Goal: Use online tool/utility: Utilize a website feature to perform a specific function

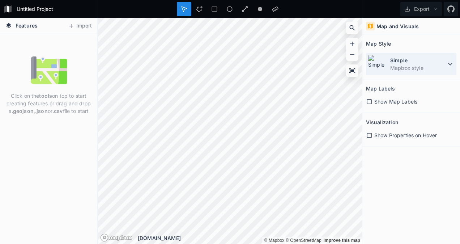
click at [445, 65] on dd "Mapbox style" at bounding box center [418, 68] width 56 height 8
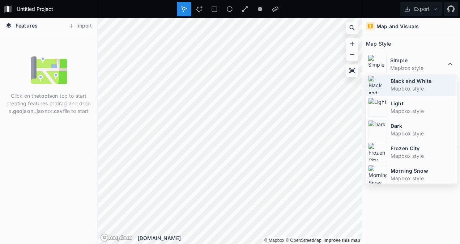
scroll to position [47, 0]
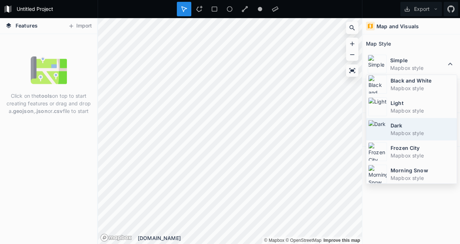
click at [419, 126] on dt "Dark" at bounding box center [423, 126] width 64 height 8
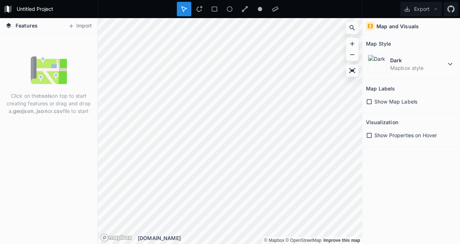
click at [369, 134] on icon at bounding box center [369, 135] width 7 height 7
click at [369, 134] on icon at bounding box center [369, 135] width 5 height 5
click at [73, 25] on icon at bounding box center [71, 26] width 7 height 7
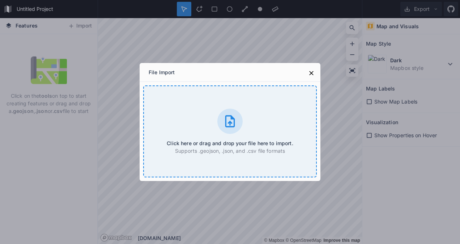
click at [266, 119] on div "Click here or drag and drop your file here to import. Supports .geojson, .json,…" at bounding box center [230, 131] width 174 height 92
click at [255, 132] on div "Click here or drag and drop your file here to import. Supports .geojson, .json,…" at bounding box center [230, 131] width 174 height 92
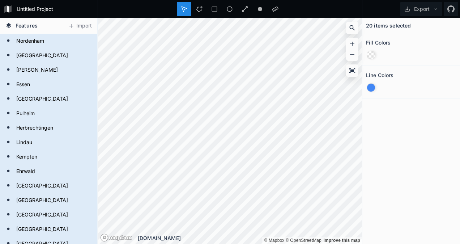
click at [441, 135] on div "20 items selected Fill Colors Line Colors" at bounding box center [411, 131] width 98 height 226
click at [434, 10] on icon at bounding box center [435, 9] width 5 height 5
drag, startPoint x: 391, startPoint y: 123, endPoint x: 383, endPoint y: 108, distance: 17.5
click at [391, 122] on div "20 items selected Fill Colors Line Colors" at bounding box center [411, 131] width 98 height 226
click at [367, 85] on div at bounding box center [371, 87] width 9 height 9
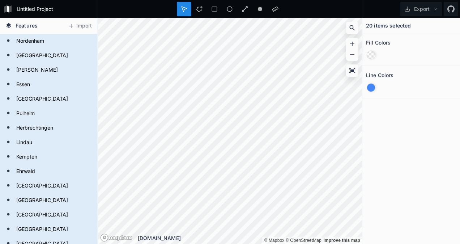
click at [370, 87] on div at bounding box center [371, 88] width 8 height 8
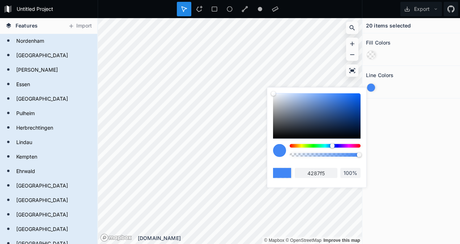
click at [315, 167] on div "4287f5 100%" at bounding box center [317, 161] width 88 height 34
click at [317, 170] on input "4287f5" at bounding box center [316, 173] width 43 height 10
click at [316, 172] on input "4287f5" at bounding box center [316, 173] width 43 height 10
click at [318, 173] on input "4287f5" at bounding box center [316, 173] width 43 height 10
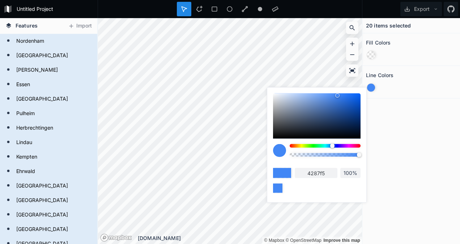
click at [318, 173] on input "4287f5" at bounding box center [316, 173] width 43 height 10
paste input "#693FC1"
click at [307, 170] on input "#693FC1" at bounding box center [316, 173] width 43 height 10
click at [329, 170] on input "693FC1" at bounding box center [316, 173] width 43 height 10
type input "693"
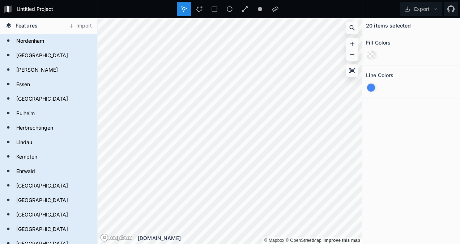
click at [398, 146] on div "20 items selected Fill Colors Line Colors" at bounding box center [411, 131] width 98 height 226
click at [370, 87] on div at bounding box center [371, 88] width 8 height 8
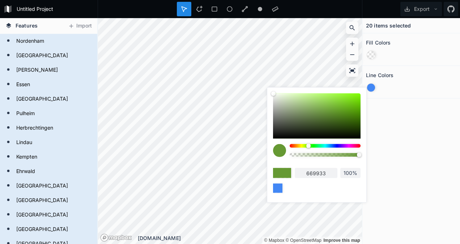
click at [318, 173] on input "669933" at bounding box center [316, 173] width 43 height 10
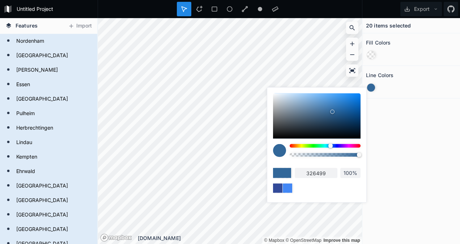
type input "326199"
drag, startPoint x: 310, startPoint y: 144, endPoint x: 331, endPoint y: 148, distance: 21.4
click at [331, 148] on div at bounding box center [325, 153] width 71 height 18
click at [321, 171] on input "326199" at bounding box center [316, 173] width 43 height 10
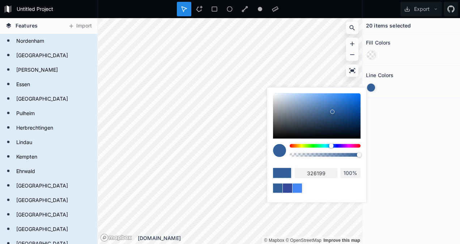
click at [320, 171] on input "326199" at bounding box center [316, 173] width 43 height 10
click at [332, 177] on input "326199" at bounding box center [316, 173] width 43 height 10
click at [332, 195] on div "326199 100%" at bounding box center [316, 143] width 99 height 111
click at [411, 180] on div "20 items selected Fill Colors Line Colors" at bounding box center [411, 131] width 98 height 226
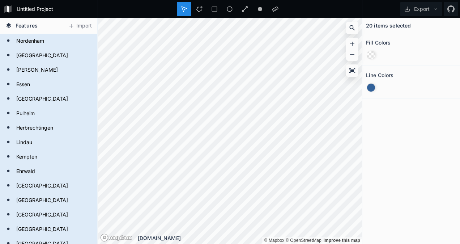
click at [372, 84] on div at bounding box center [371, 88] width 8 height 8
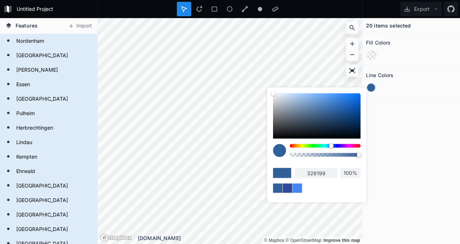
click at [318, 173] on input "326199" at bounding box center [316, 173] width 43 height 10
click at [325, 170] on input "326199" at bounding box center [316, 173] width 43 height 10
type input "3"
paste input "#693FC1"
click at [332, 172] on input "693fc1" at bounding box center [316, 173] width 43 height 10
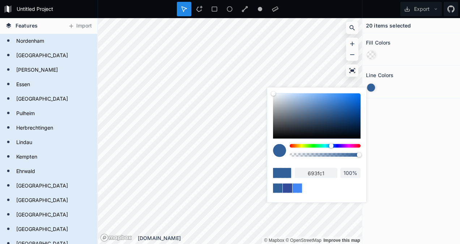
type input "693fc1"
click at [352, 170] on input "100%" at bounding box center [350, 172] width 20 height 7
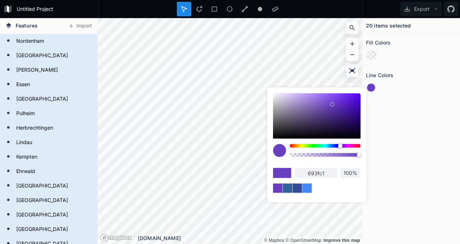
click at [352, 170] on input "100%" at bounding box center [350, 172] width 20 height 7
click at [390, 145] on div "20 items selected Fill Colors Line Colors" at bounding box center [411, 131] width 98 height 226
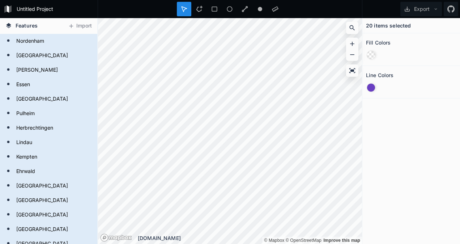
click at [372, 55] on div at bounding box center [371, 55] width 8 height 8
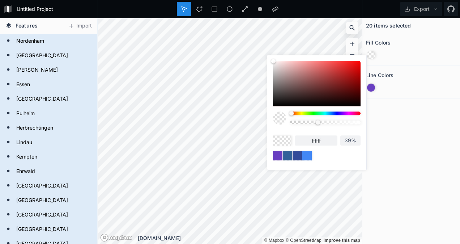
click at [318, 140] on input "ffffff" at bounding box center [316, 140] width 43 height 10
type input "100%"
click at [453, 125] on div "20 items selected Fill Colors Line Colors" at bounding box center [411, 131] width 98 height 226
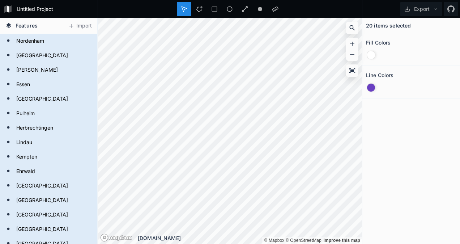
click at [371, 55] on div at bounding box center [371, 55] width 8 height 8
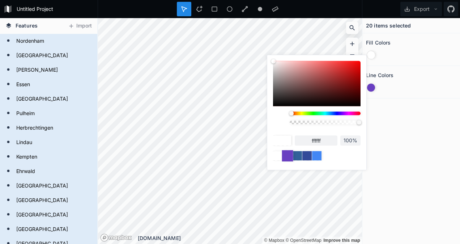
click at [286, 155] on div at bounding box center [287, 155] width 11 height 11
type input "693fc1"
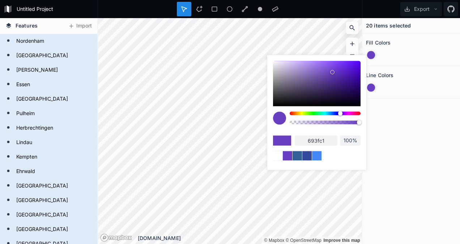
click at [459, 141] on div "20 items selected Fill Colors Line Colors" at bounding box center [411, 131] width 98 height 226
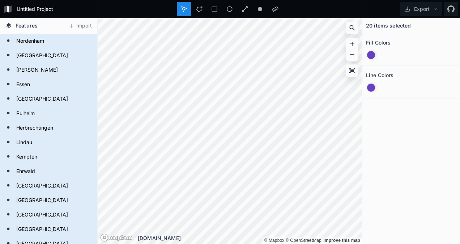
click at [418, 130] on div "20 items selected Fill Colors Line Colors" at bounding box center [411, 131] width 98 height 226
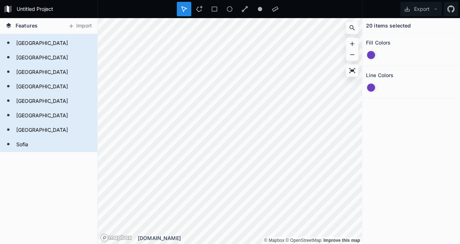
scroll to position [188, 0]
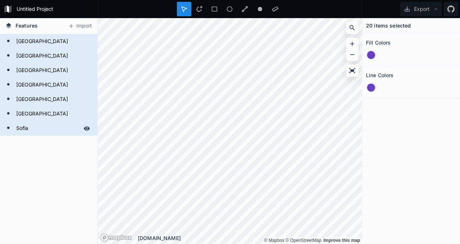
click at [84, 129] on icon at bounding box center [87, 128] width 7 height 7
click at [84, 128] on icon at bounding box center [87, 128] width 6 height 5
click at [84, 128] on icon at bounding box center [87, 128] width 6 height 4
click at [84, 128] on icon at bounding box center [87, 128] width 6 height 5
click at [84, 128] on icon at bounding box center [87, 128] width 6 height 4
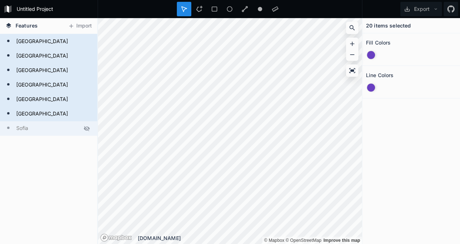
click at [84, 128] on icon at bounding box center [87, 128] width 6 height 5
click at [84, 128] on icon at bounding box center [87, 128] width 6 height 4
click at [84, 128] on icon at bounding box center [87, 128] width 6 height 5
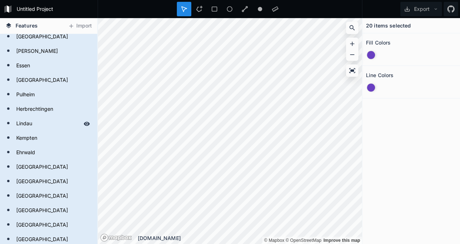
scroll to position [0, 0]
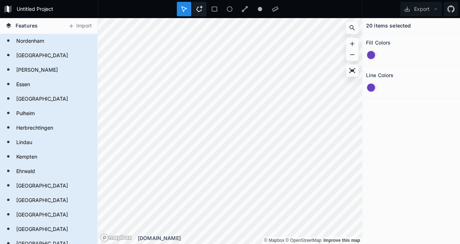
click at [200, 4] on div at bounding box center [199, 9] width 14 height 14
drag, startPoint x: 125, startPoint y: 13, endPoint x: 28, endPoint y: 41, distance: 100.7
click at [28, 41] on form "Nordenham" at bounding box center [48, 41] width 68 height 11
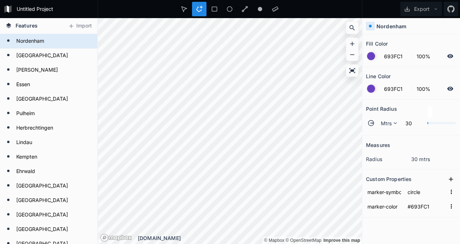
click at [28, 41] on form "Nordenham" at bounding box center [53, 41] width 78 height 11
click at [8, 40] on circle at bounding box center [8, 40] width 3 height 3
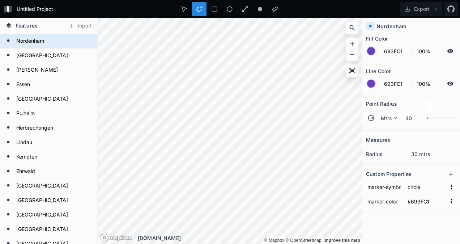
scroll to position [9, 0]
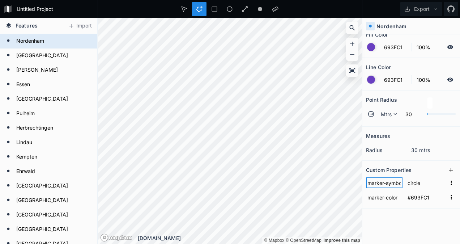
click at [381, 179] on input "marker-symbol" at bounding box center [384, 182] width 37 height 11
click at [451, 180] on icon "button" at bounding box center [451, 182] width 1 height 4
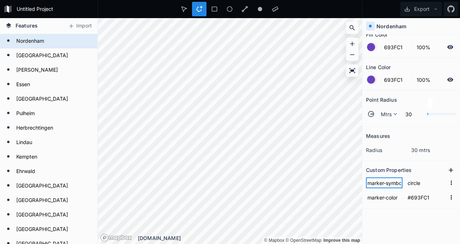
click at [381, 181] on input "marker-symbol" at bounding box center [384, 182] width 37 height 11
click at [420, 150] on dd "30 mtrs" at bounding box center [433, 150] width 45 height 8
drag, startPoint x: 426, startPoint y: 112, endPoint x: 431, endPoint y: 113, distance: 4.7
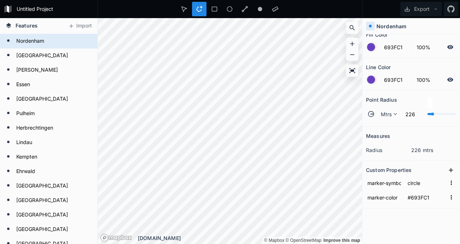
click at [431, 113] on div at bounding box center [432, 113] width 3 height 3
click at [391, 116] on span "Mtrs" at bounding box center [386, 114] width 11 height 8
click at [408, 115] on input "226" at bounding box center [412, 114] width 23 height 9
type input "200"
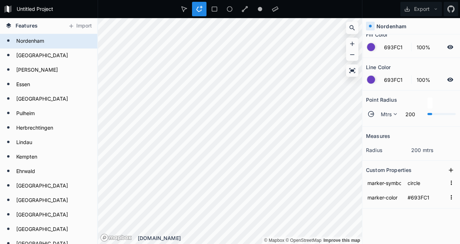
click at [406, 213] on div "Fill Color 693FC1 100% Line Color 693FC1 100% Point Radius Mtrs 200 Measures ra…" at bounding box center [411, 138] width 98 height 209
click at [39, 50] on div "Hannover" at bounding box center [48, 55] width 97 height 14
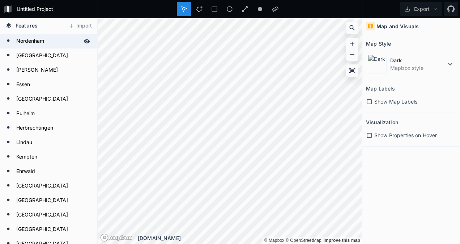
click at [25, 36] on form "Nordenham" at bounding box center [48, 41] width 68 height 11
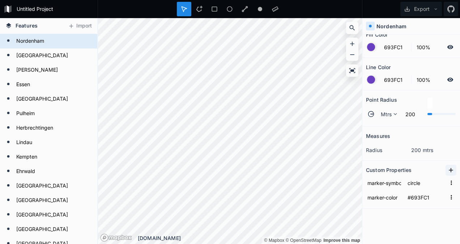
click at [447, 167] on icon at bounding box center [450, 169] width 7 height 7
click at [380, 182] on input "property 1" at bounding box center [384, 182] width 37 height 11
type input "title"
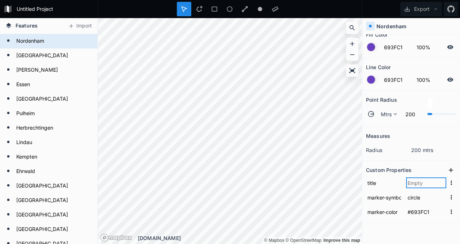
click at [420, 180] on input "text" at bounding box center [426, 182] width 40 height 11
type input "Nordenham"
click input "submit" at bounding box center [0, 0] width 0 height 0
click at [394, 231] on div "Fill Color 693FC1 100% Line Color 693FC1 100% Point Radius Mtrs 200 Measures ra…" at bounding box center [411, 138] width 98 height 209
click at [448, 183] on icon "button" at bounding box center [451, 182] width 7 height 7
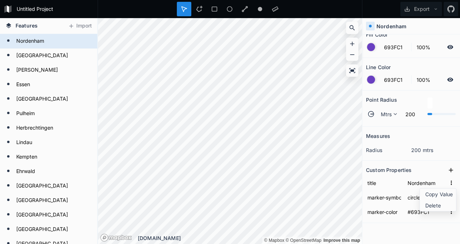
click at [403, 166] on h2 "Custom Properties" at bounding box center [389, 169] width 46 height 11
click at [447, 166] on icon at bounding box center [450, 169] width 7 height 7
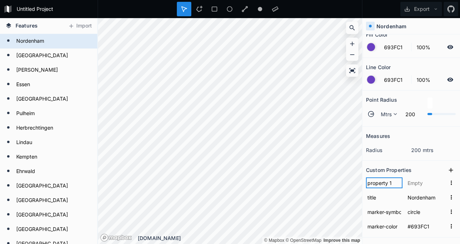
click at [386, 184] on input "property 1" at bounding box center [384, 182] width 37 height 11
click at [384, 184] on input "property 1" at bounding box center [384, 182] width 37 height 11
type input "name"
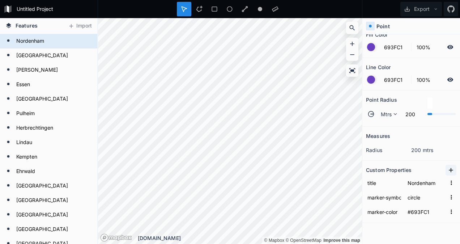
click at [447, 167] on icon at bounding box center [450, 169] width 7 height 7
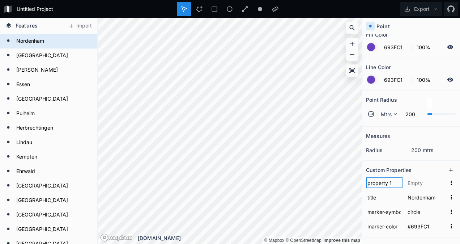
click at [383, 182] on input "property 1" at bounding box center [384, 182] width 37 height 11
click at [394, 184] on input "Name" at bounding box center [384, 182] width 37 height 11
click at [390, 183] on input "Name" at bounding box center [384, 182] width 37 height 11
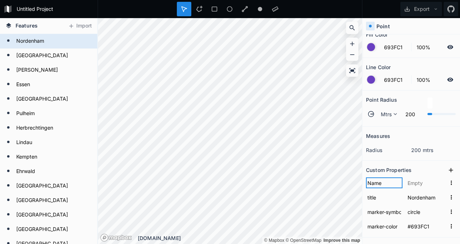
click at [390, 183] on input "Name" at bounding box center [384, 182] width 37 height 11
type input "name"
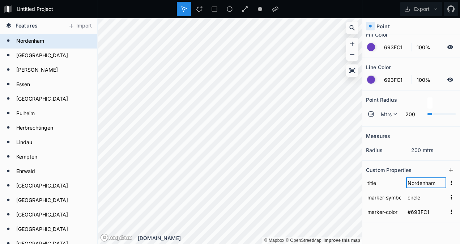
click at [430, 179] on input "Nordenham" at bounding box center [426, 182] width 40 height 11
click at [450, 180] on button "button" at bounding box center [451, 183] width 10 height 10
click at [423, 169] on div "Custom Properties" at bounding box center [411, 169] width 90 height 11
click at [353, 68] on icon at bounding box center [352, 70] width 7 height 7
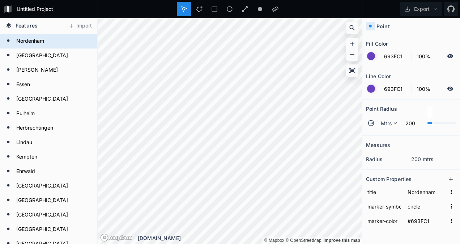
click at [371, 26] on circle at bounding box center [370, 26] width 3 height 3
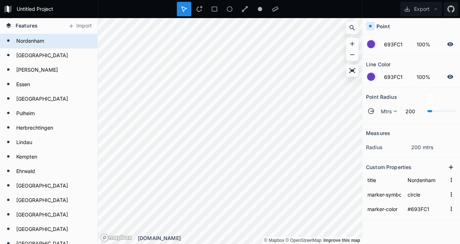
scroll to position [24, 0]
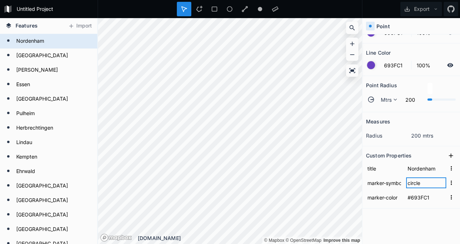
click at [420, 183] on input "circle" at bounding box center [426, 182] width 40 height 11
click at [432, 218] on div "Fill Color 693FC1 100% Line Color 693FC1 100% Point Radius Mtrs 200 Measures ra…" at bounding box center [411, 138] width 98 height 209
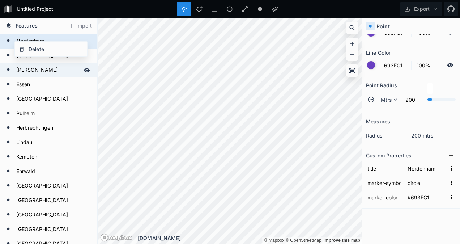
click at [64, 72] on form "Einbeck" at bounding box center [48, 70] width 68 height 11
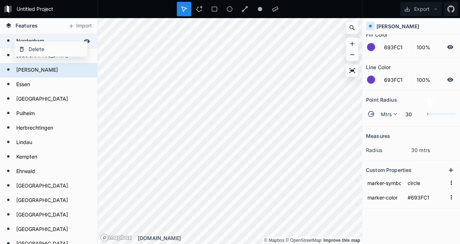
click at [34, 37] on form "Nordenham" at bounding box center [48, 41] width 68 height 11
type input "200"
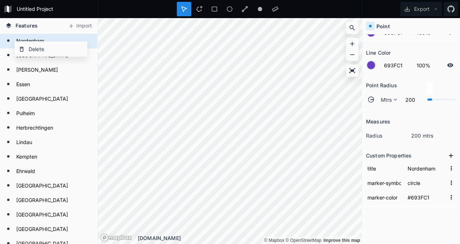
scroll to position [0, 0]
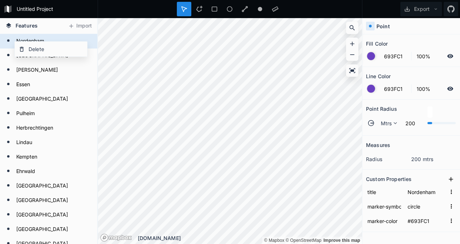
click at [368, 25] on icon at bounding box center [370, 26] width 7 height 7
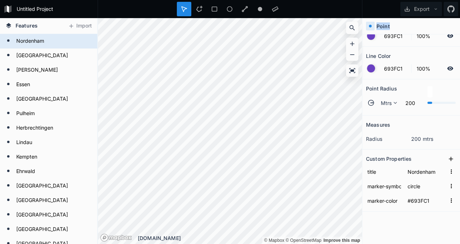
scroll to position [24, 0]
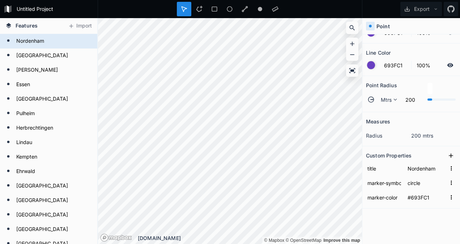
click at [425, 216] on div "Fill Color 693FC1 100% Line Color 693FC1 100% Point Radius Mtrs 200 Measures ra…" at bounding box center [411, 138] width 98 height 209
click at [420, 180] on input "circle" at bounding box center [426, 182] width 40 height 11
click at [421, 181] on input "circle" at bounding box center [426, 182] width 40 height 11
type input "c"
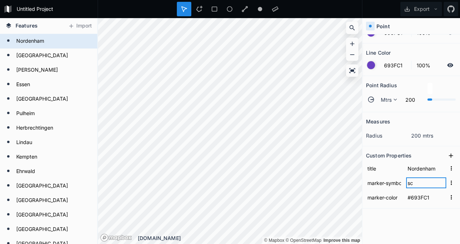
type input "s"
click at [416, 212] on div "Fill Color 693FC1 100% Line Color 693FC1 100% Point Radius Mtrs 200 Measures ra…" at bounding box center [411, 138] width 98 height 209
click at [396, 116] on div "Measures" at bounding box center [411, 121] width 90 height 11
click at [419, 184] on input "flag" at bounding box center [426, 182] width 40 height 11
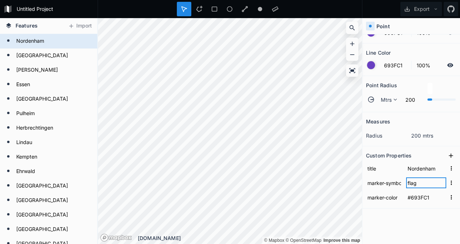
click at [419, 184] on input "flag" at bounding box center [426, 182] width 40 height 11
type input "point"
click at [405, 227] on div "Fill Color 693FC1 100% Line Color 693FC1 100% Point Radius Mtrs 200 Measures ra…" at bounding box center [411, 138] width 98 height 209
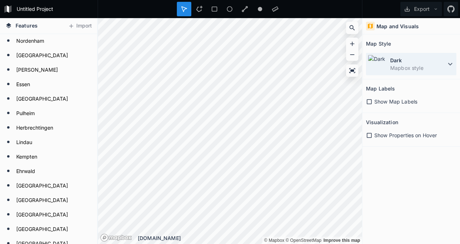
click at [429, 59] on dt "Dark" at bounding box center [418, 60] width 56 height 8
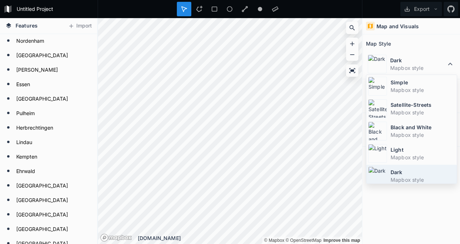
scroll to position [47, 0]
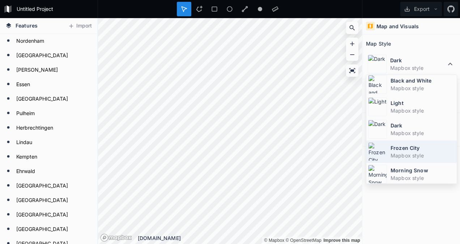
click at [413, 152] on dd "Mapbox style" at bounding box center [423, 156] width 64 height 8
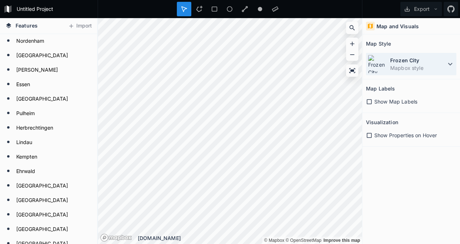
click at [426, 59] on dt "Frozen City" at bounding box center [418, 60] width 56 height 8
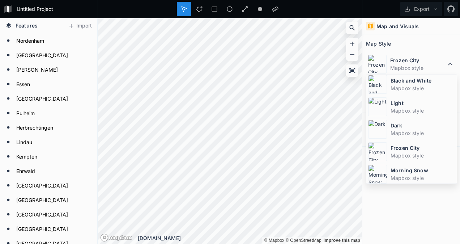
click at [416, 133] on dd "Mapbox style" at bounding box center [423, 133] width 64 height 8
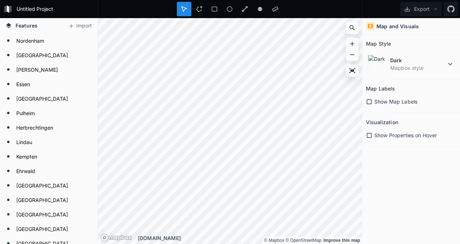
click at [371, 102] on icon at bounding box center [369, 101] width 5 height 5
click at [370, 101] on icon at bounding box center [369, 101] width 7 height 7
click at [369, 135] on icon at bounding box center [369, 135] width 7 height 7
click at [388, 23] on h4 "Map and Visuals" at bounding box center [398, 26] width 42 height 8
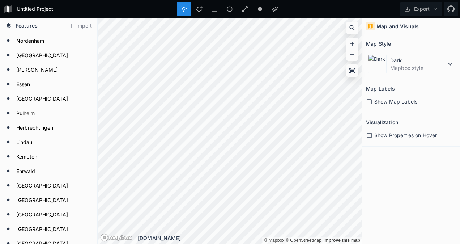
click at [379, 30] on div "Map and Visuals" at bounding box center [411, 26] width 98 height 16
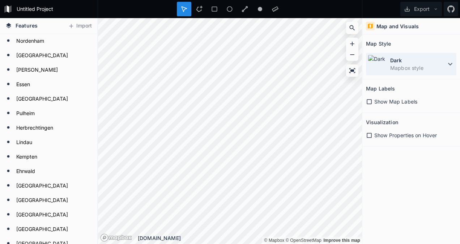
click at [400, 56] on div "Dark Mapbox style" at bounding box center [411, 64] width 90 height 22
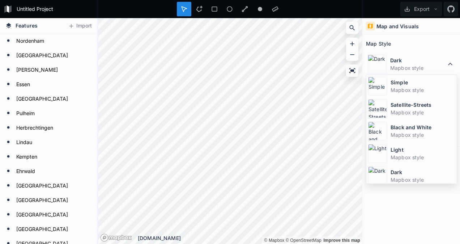
click at [428, 23] on div "Map and Visuals" at bounding box center [411, 26] width 98 height 16
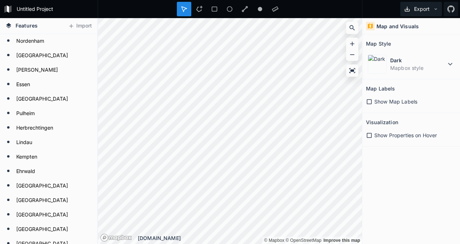
click at [430, 8] on button "Export" at bounding box center [421, 9] width 42 height 14
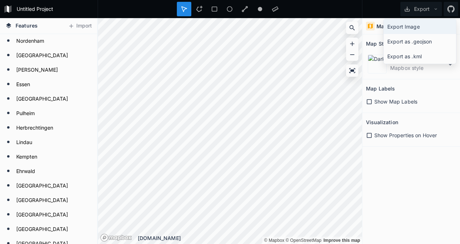
click at [425, 25] on div "Export Image" at bounding box center [420, 26] width 72 height 15
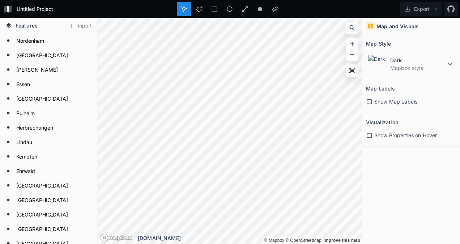
click at [437, 25] on div "Map and Visuals" at bounding box center [411, 26] width 98 height 16
drag, startPoint x: 460, startPoint y: 5, endPoint x: 447, endPoint y: 22, distance: 21.2
click at [455, 30] on div "Map and Visuals" at bounding box center [411, 26] width 98 height 16
click at [429, 7] on button "Export" at bounding box center [421, 9] width 42 height 14
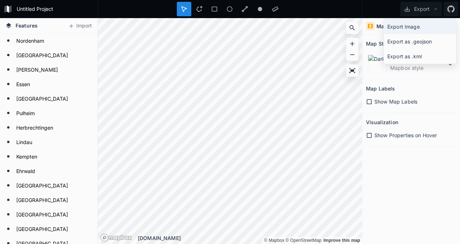
click at [415, 27] on div "Export Image" at bounding box center [420, 26] width 72 height 15
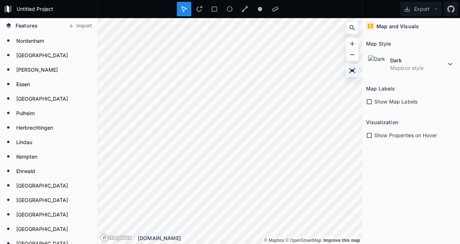
click at [354, 71] on icon at bounding box center [352, 70] width 6 height 5
click at [350, 56] on icon at bounding box center [352, 54] width 7 height 7
click at [354, 42] on icon at bounding box center [352, 43] width 7 height 7
click at [355, 45] on icon at bounding box center [352, 43] width 7 height 7
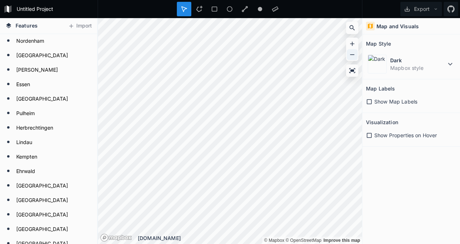
drag, startPoint x: 355, startPoint y: 45, endPoint x: 352, endPoint y: 58, distance: 13.9
click at [352, 58] on div at bounding box center [352, 54] width 11 height 11
click at [351, 58] on icon at bounding box center [352, 54] width 7 height 7
click at [348, 43] on div at bounding box center [352, 43] width 11 height 11
click at [84, 41] on icon at bounding box center [87, 41] width 6 height 4
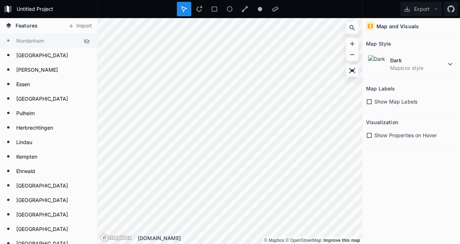
click at [84, 41] on icon at bounding box center [87, 41] width 6 height 5
click at [354, 69] on icon at bounding box center [352, 70] width 7 height 7
click at [351, 72] on icon at bounding box center [352, 70] width 6 height 5
click at [430, 7] on button "Export" at bounding box center [421, 9] width 42 height 14
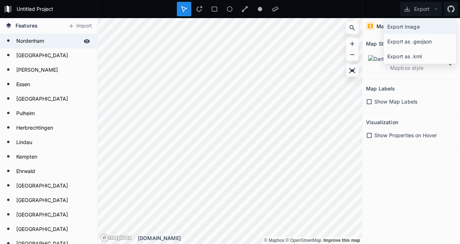
click at [425, 23] on div "Export Image" at bounding box center [420, 26] width 72 height 15
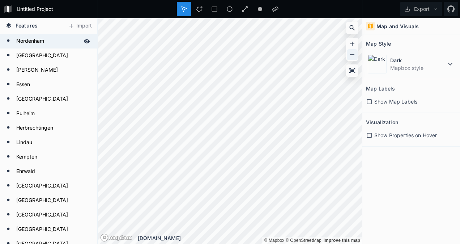
click at [354, 53] on icon at bounding box center [352, 54] width 7 height 7
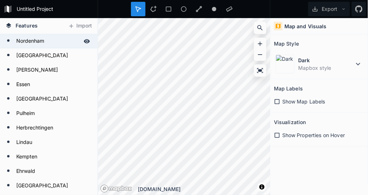
drag, startPoint x: 390, startPoint y: 6, endPoint x: 363, endPoint y: 133, distance: 129.8
click at [363, 133] on div "Show Properties on Hover" at bounding box center [319, 135] width 90 height 8
click at [341, 10] on button "Export" at bounding box center [329, 9] width 42 height 14
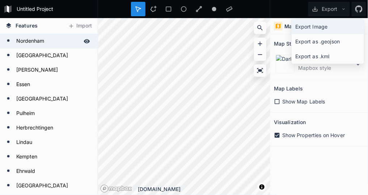
click at [328, 29] on div "Export Image" at bounding box center [328, 26] width 72 height 15
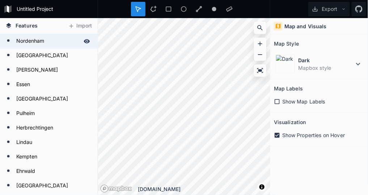
click at [355, 105] on div "Show Map Labels" at bounding box center [319, 101] width 90 height 15
click at [262, 42] on icon at bounding box center [259, 43] width 7 height 7
drag, startPoint x: 335, startPoint y: 9, endPoint x: 333, endPoint y: 17, distance: 8.5
click at [335, 9] on button "Export" at bounding box center [329, 9] width 42 height 14
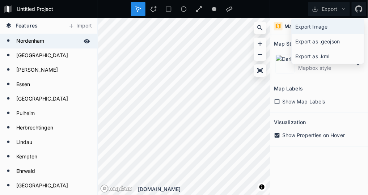
click at [326, 25] on div "Export Image" at bounding box center [328, 26] width 72 height 15
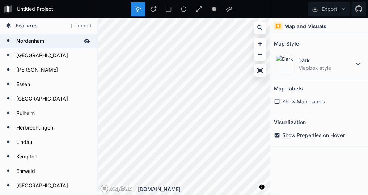
click at [351, 41] on div "Map Style" at bounding box center [319, 43] width 90 height 11
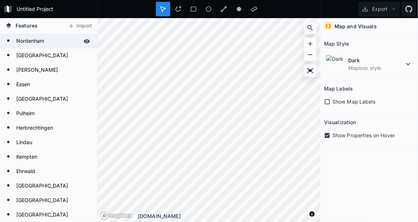
drag, startPoint x: 357, startPoint y: 1, endPoint x: 410, endPoint y: 38, distance: 65.1
click at [418, 36] on section "Map Style Dark Mapbox style" at bounding box center [369, 56] width 98 height 45
click at [310, 56] on icon at bounding box center [310, 54] width 7 height 7
click at [311, 73] on icon at bounding box center [310, 70] width 7 height 7
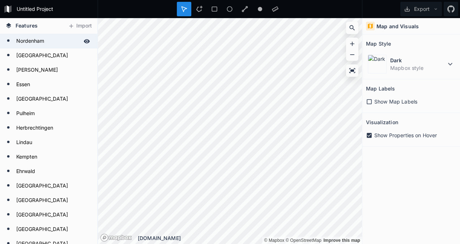
drag, startPoint x: 384, startPoint y: 1, endPoint x: 456, endPoint y: 39, distance: 81.4
click at [456, 39] on div "Map Style" at bounding box center [411, 43] width 90 height 11
click at [428, 5] on button "Export" at bounding box center [421, 9] width 42 height 14
click at [349, 72] on icon at bounding box center [352, 70] width 6 height 5
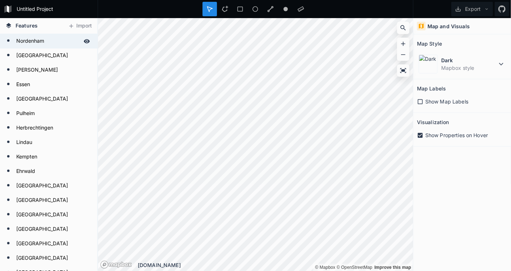
drag, startPoint x: 441, startPoint y: 0, endPoint x: 503, endPoint y: 46, distance: 77.1
click at [460, 46] on div "Map Style" at bounding box center [462, 43] width 90 height 11
drag, startPoint x: 498, startPoint y: 0, endPoint x: 499, endPoint y: 21, distance: 20.6
click at [460, 30] on div "Map and Visuals" at bounding box center [462, 26] width 98 height 16
click at [460, 4] on button "Export" at bounding box center [472, 9] width 42 height 14
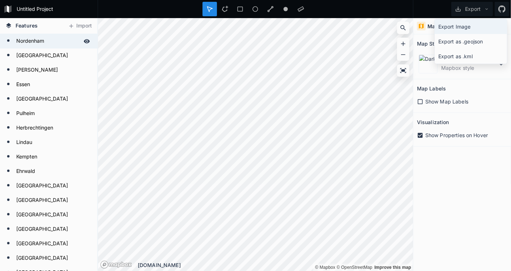
click at [460, 23] on div "Export Image" at bounding box center [471, 26] width 72 height 15
click at [460, 180] on div "Map and Visuals Map Style Dark Mapbox style Map Labels Show Map Labels Visualiz…" at bounding box center [462, 144] width 98 height 253
click at [434, 134] on span "Show Properties on Hover" at bounding box center [456, 135] width 63 height 8
click at [459, 196] on div "Map and Visuals Map Style Dark Mapbox style Map Labels Show Map Labels Visualiz…" at bounding box center [462, 144] width 98 height 253
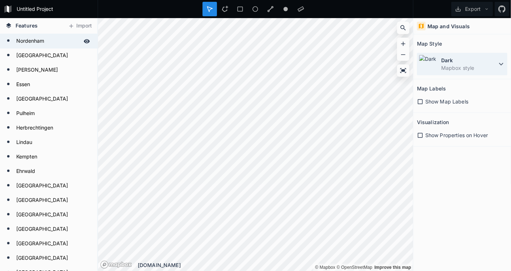
click at [460, 69] on dd "Mapbox style" at bounding box center [469, 68] width 56 height 8
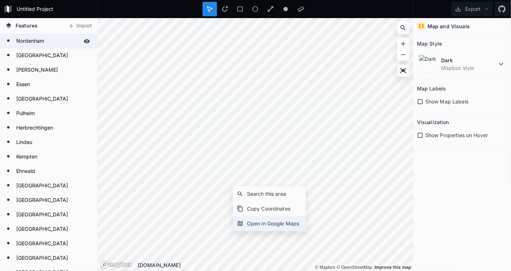
click at [256, 227] on div "Open in Google Maps" at bounding box center [269, 223] width 72 height 15
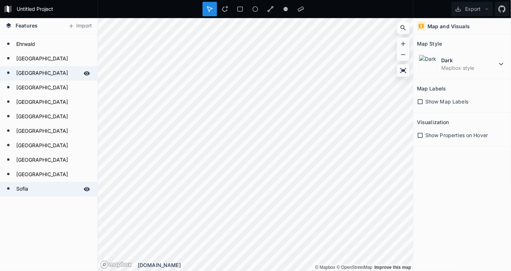
scroll to position [0, 0]
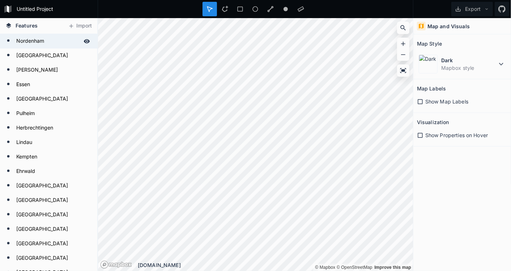
click at [7, 25] on icon at bounding box center [8, 25] width 5 height 5
click at [210, 11] on icon at bounding box center [210, 9] width 7 height 7
click at [441, 24] on h4 "Map and Visuals" at bounding box center [449, 26] width 42 height 8
click at [460, 63] on icon at bounding box center [501, 64] width 4 height 3
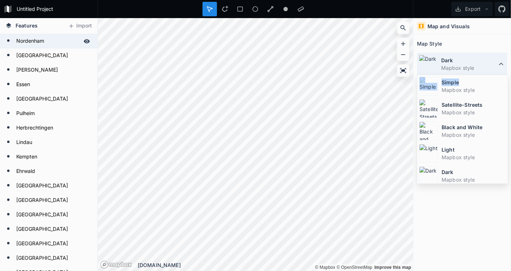
click at [460, 63] on icon at bounding box center [501, 64] width 9 height 9
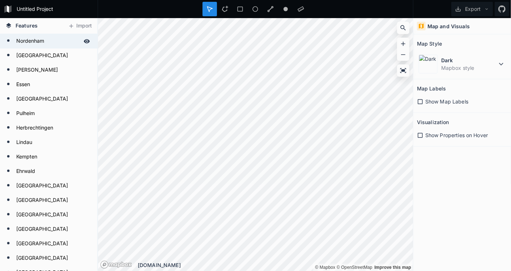
click at [35, 45] on form "Nordenham" at bounding box center [48, 41] width 68 height 11
click at [421, 135] on icon at bounding box center [420, 135] width 7 height 7
click at [421, 135] on icon at bounding box center [420, 135] width 5 height 5
click at [422, 102] on icon at bounding box center [420, 101] width 7 height 7
click at [422, 102] on icon at bounding box center [420, 101] width 5 height 5
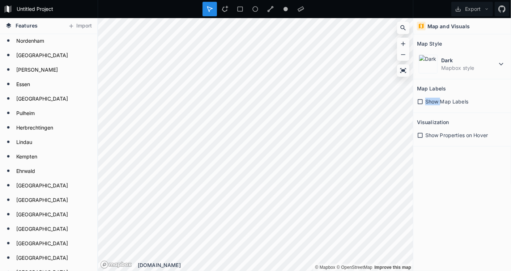
click at [422, 102] on icon at bounding box center [420, 101] width 7 height 7
click at [427, 98] on span "Show Map Labels" at bounding box center [446, 102] width 43 height 8
click at [450, 66] on dd "Mapbox style" at bounding box center [469, 68] width 56 height 8
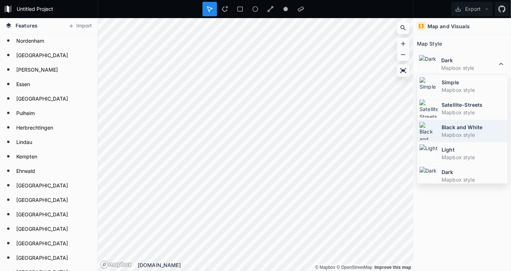
click at [460, 120] on div "Black and White Mapbox style" at bounding box center [462, 131] width 90 height 22
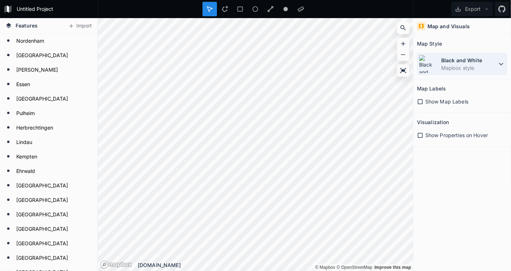
click at [455, 68] on dd "Mapbox style" at bounding box center [469, 68] width 56 height 8
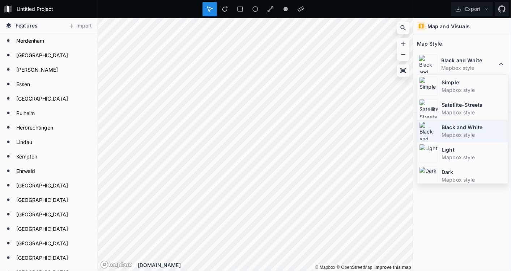
click at [460, 128] on dt "Black and White" at bounding box center [474, 127] width 64 height 8
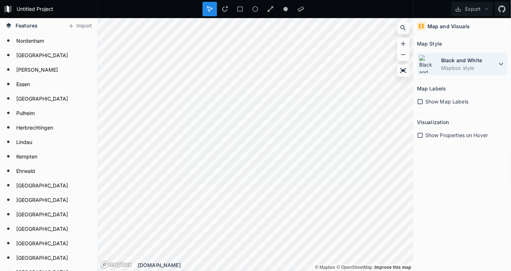
click at [460, 62] on dt "Black and White" at bounding box center [469, 60] width 56 height 8
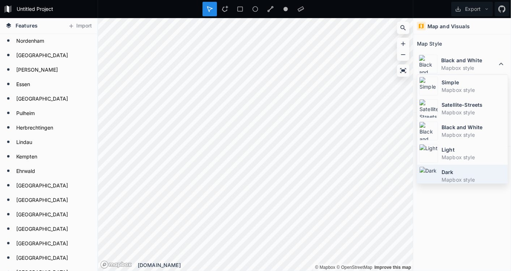
click at [460, 171] on dt "Dark" at bounding box center [474, 172] width 64 height 8
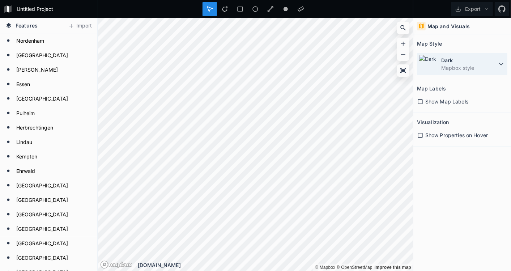
click at [459, 61] on dt "Dark" at bounding box center [469, 60] width 56 height 8
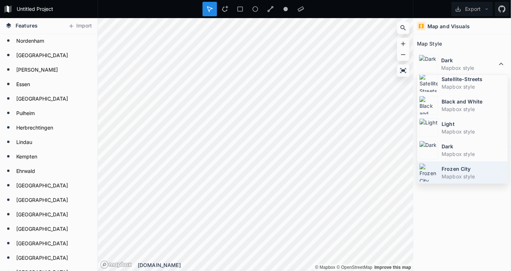
scroll to position [47, 0]
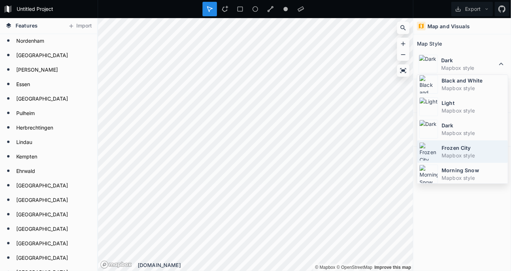
click at [460, 147] on dt "Frozen City" at bounding box center [474, 148] width 64 height 8
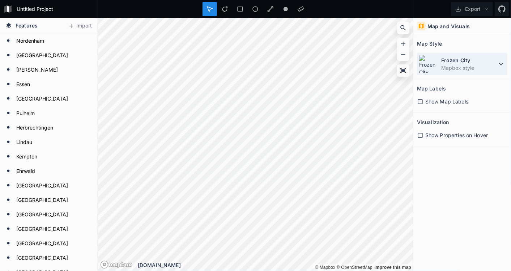
click at [449, 61] on dt "Frozen City" at bounding box center [469, 60] width 56 height 8
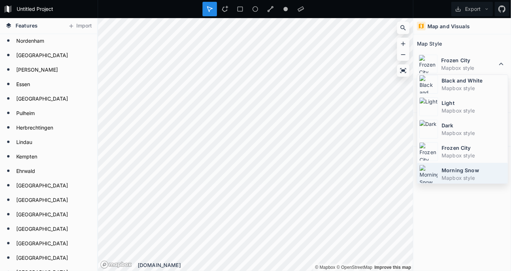
click at [460, 177] on dd "Mapbox style" at bounding box center [474, 178] width 64 height 8
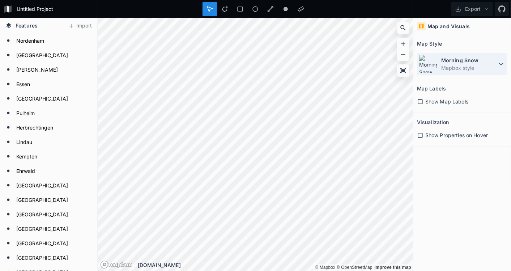
click at [460, 59] on dt "Morning Snow" at bounding box center [469, 60] width 56 height 8
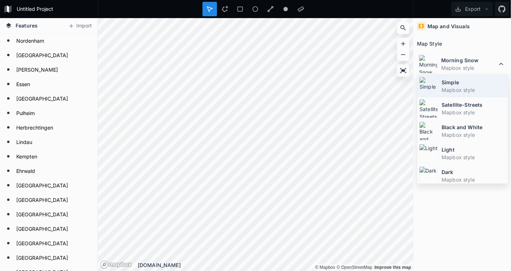
click at [455, 89] on dd "Mapbox style" at bounding box center [474, 90] width 64 height 8
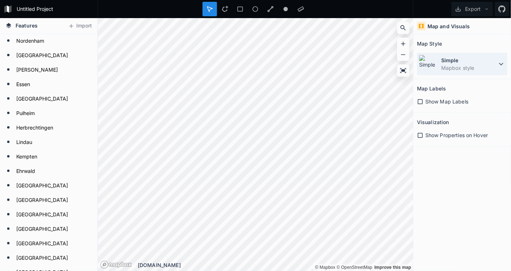
click at [458, 66] on dd "Mapbox style" at bounding box center [469, 68] width 56 height 8
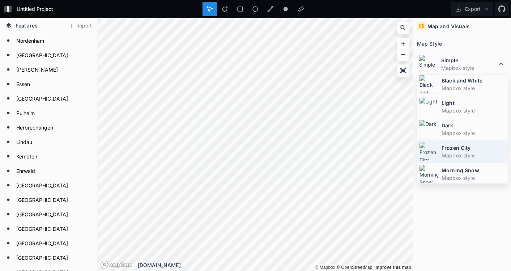
click at [460, 152] on dd "Mapbox style" at bounding box center [474, 156] width 64 height 8
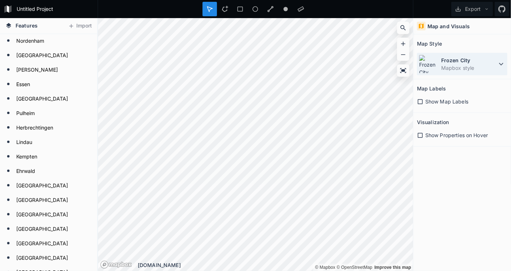
click at [447, 65] on dd "Mapbox style" at bounding box center [469, 68] width 56 height 8
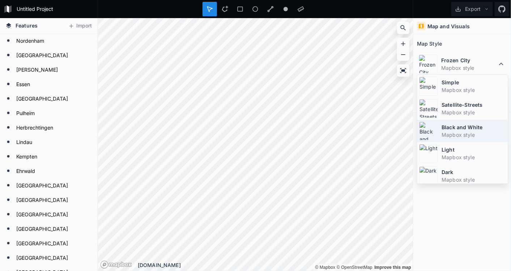
click at [441, 133] on div "Black and White Mapbox style" at bounding box center [462, 131] width 90 height 22
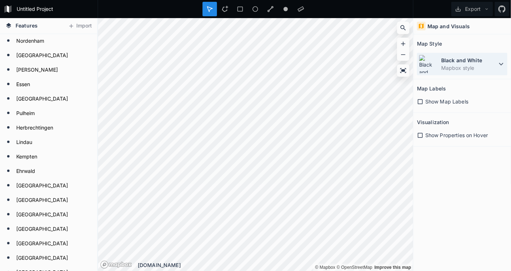
click at [449, 62] on dt "Black and White" at bounding box center [469, 60] width 56 height 8
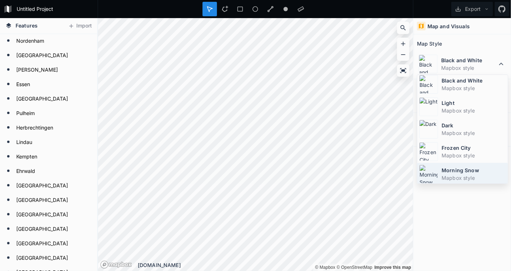
click at [460, 176] on dd "Mapbox style" at bounding box center [474, 178] width 64 height 8
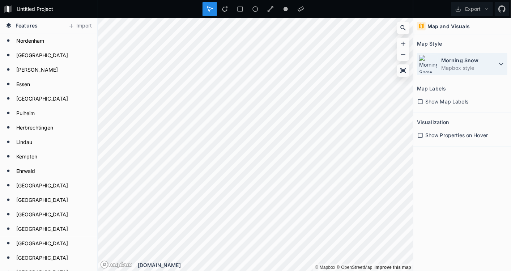
click at [460, 58] on dt "Morning Snow" at bounding box center [469, 60] width 56 height 8
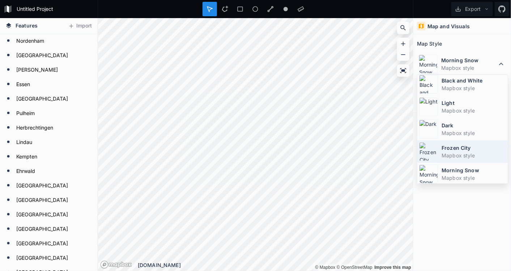
click at [460, 148] on dt "Frozen City" at bounding box center [474, 148] width 64 height 8
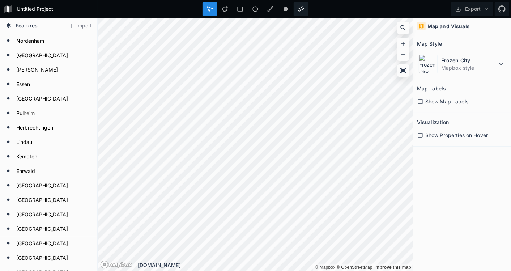
click at [302, 7] on icon at bounding box center [301, 9] width 7 height 7
click at [283, 10] on icon at bounding box center [285, 9] width 7 height 7
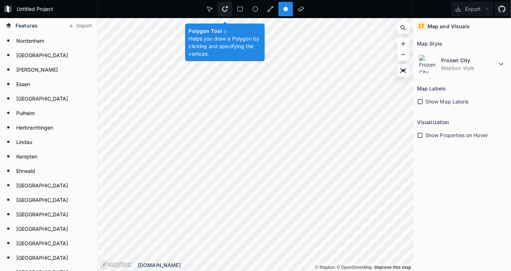
click at [225, 6] on icon at bounding box center [225, 9] width 7 height 7
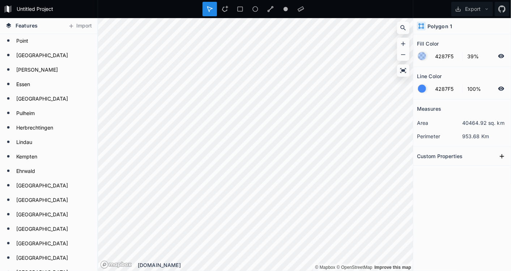
click at [460, 153] on div "Custom Properties" at bounding box center [462, 155] width 90 height 11
click at [460, 158] on button at bounding box center [502, 156] width 11 height 11
click at [460, 157] on icon at bounding box center [501, 156] width 7 height 7
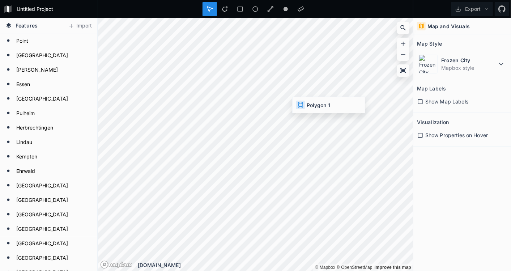
click at [212, 5] on div at bounding box center [210, 9] width 14 height 14
click at [460, 66] on dd "Mapbox style" at bounding box center [469, 68] width 56 height 8
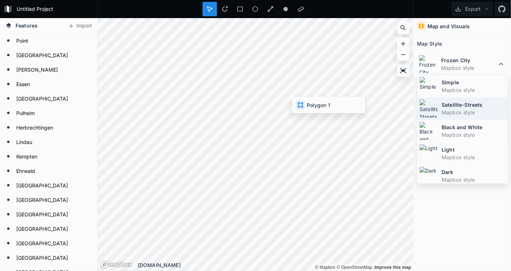
click at [460, 112] on dd "Mapbox style" at bounding box center [474, 113] width 64 height 8
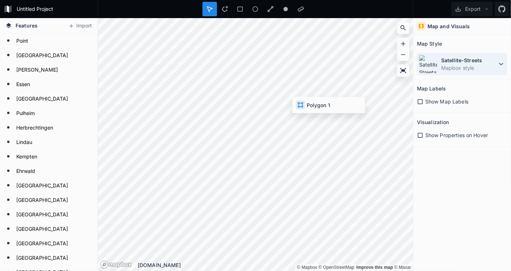
click at [460, 56] on div "Satellite-Streets Mapbox style" at bounding box center [462, 64] width 90 height 22
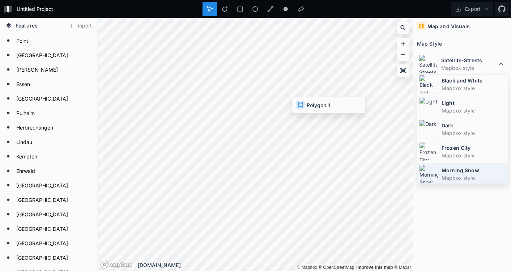
click at [460, 166] on dt "Morning Snow" at bounding box center [474, 170] width 64 height 8
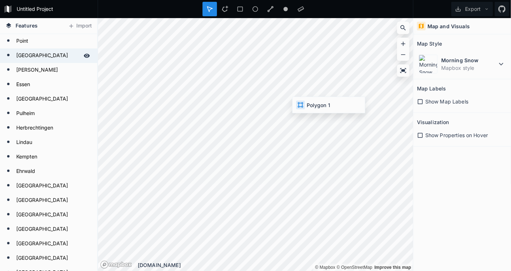
click at [44, 48] on div "Hannover" at bounding box center [48, 55] width 97 height 14
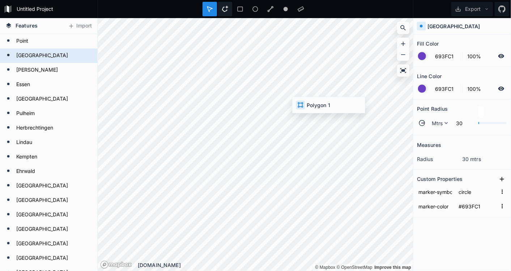
click at [228, 10] on icon at bounding box center [225, 9] width 7 height 7
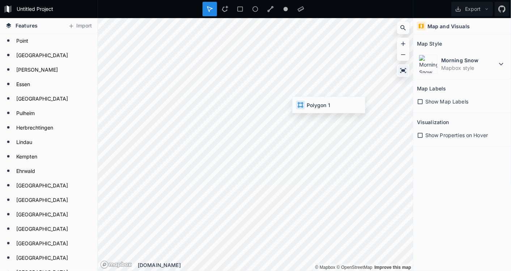
click at [399, 68] on div at bounding box center [403, 70] width 11 height 11
click at [400, 68] on icon at bounding box center [403, 70] width 7 height 7
